Goal: Task Accomplishment & Management: Manage account settings

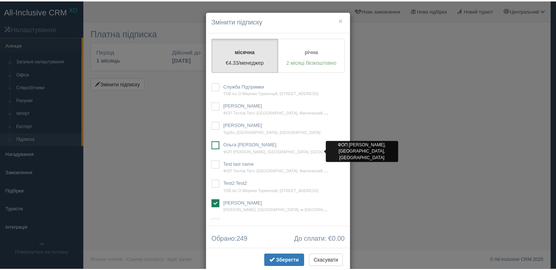
scroll to position [368, 0]
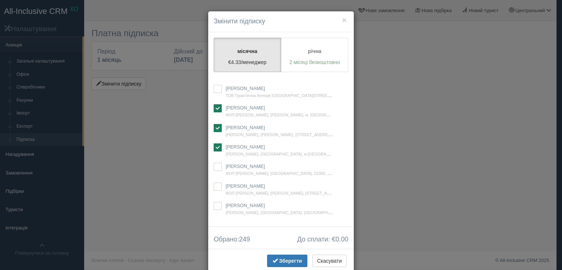
click at [344, 22] on h4 "Змінити підписку" at bounding box center [281, 22] width 135 height 10
drag, startPoint x: 341, startPoint y: 19, endPoint x: 378, endPoint y: 44, distance: 44.4
click at [342, 19] on button "×" at bounding box center [344, 20] width 4 height 8
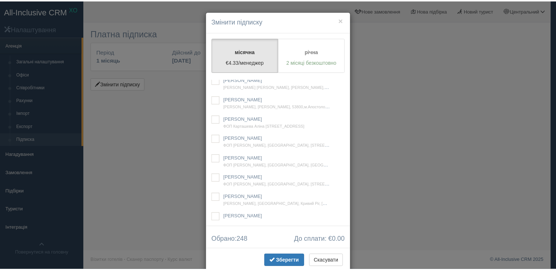
scroll to position [1351, 0]
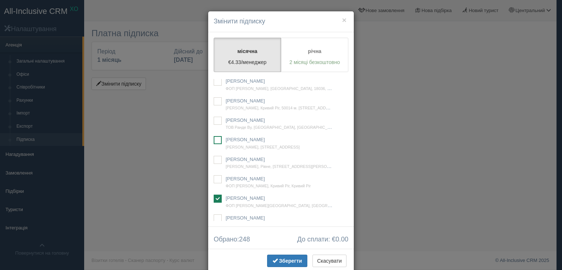
click at [216, 144] on ins at bounding box center [218, 140] width 8 height 8
checkbox input "true"
click at [283, 260] on span "Зберегти" at bounding box center [290, 261] width 23 height 6
